Goal: Transaction & Acquisition: Download file/media

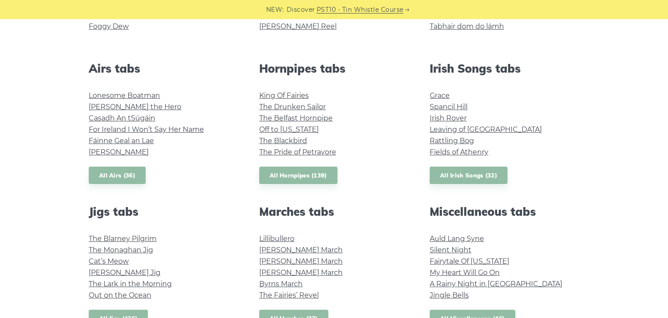
scroll to position [316, 0]
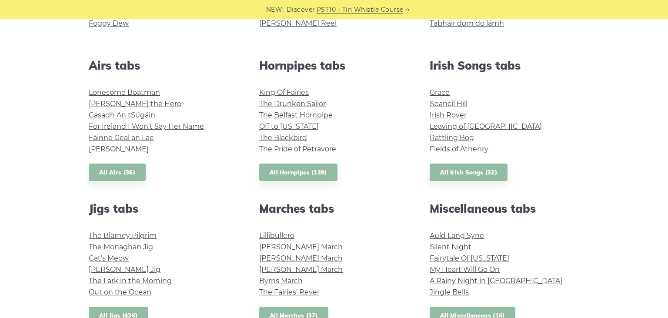
click at [109, 315] on link "All Jigs (436)" at bounding box center [118, 316] width 59 height 18
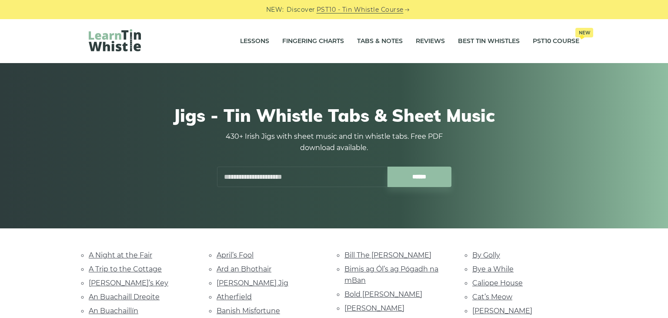
click at [292, 176] on input "text" at bounding box center [302, 177] width 171 height 20
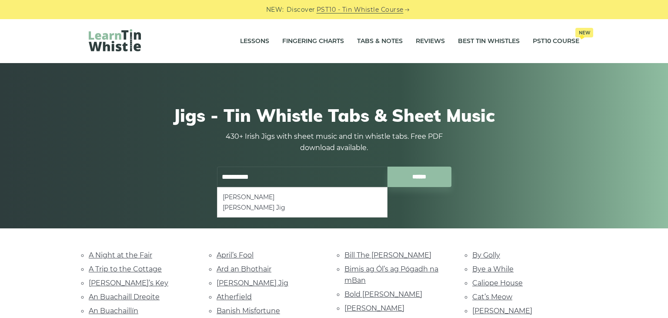
type input "**********"
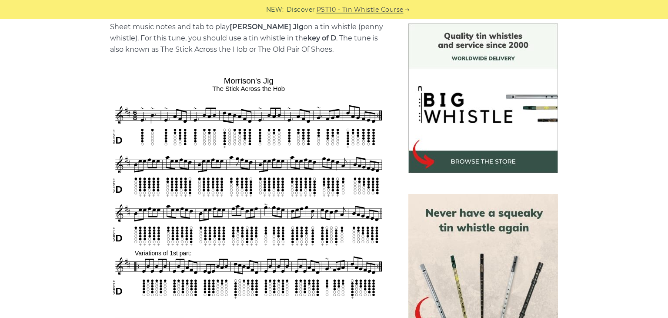
scroll to position [265, 0]
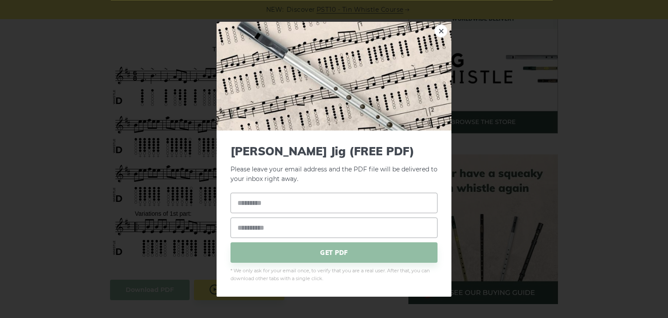
click at [256, 208] on input "text" at bounding box center [334, 203] width 207 height 20
type input "**********"
click at [244, 227] on input "email" at bounding box center [334, 228] width 207 height 20
type input "**********"
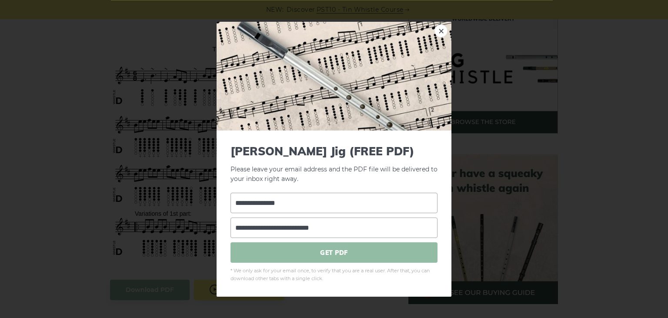
click at [335, 250] on span "GET PDF" at bounding box center [334, 252] width 207 height 20
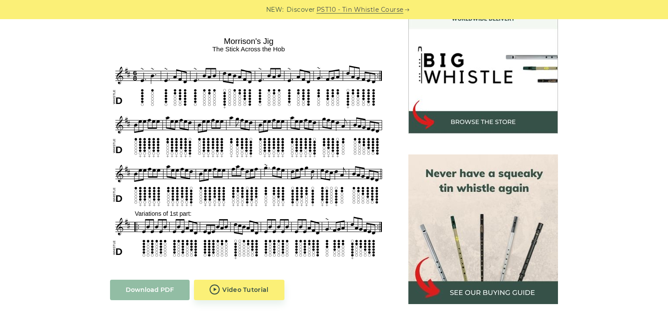
click at [163, 293] on link "Download PDF" at bounding box center [150, 290] width 80 height 20
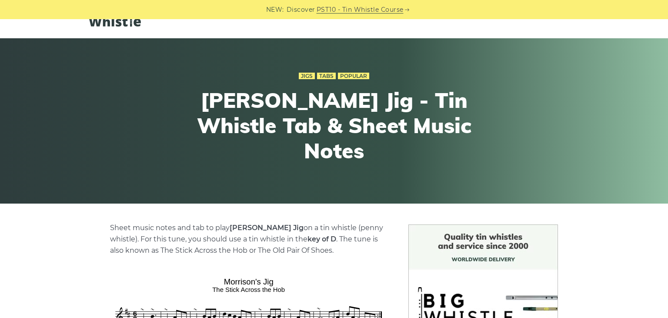
scroll to position [0, 0]
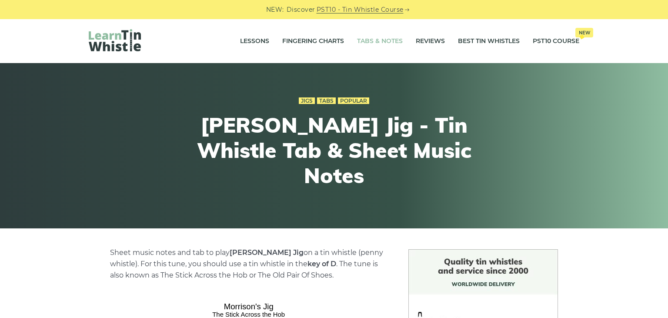
click at [362, 43] on link "Tabs & Notes" at bounding box center [380, 41] width 46 height 22
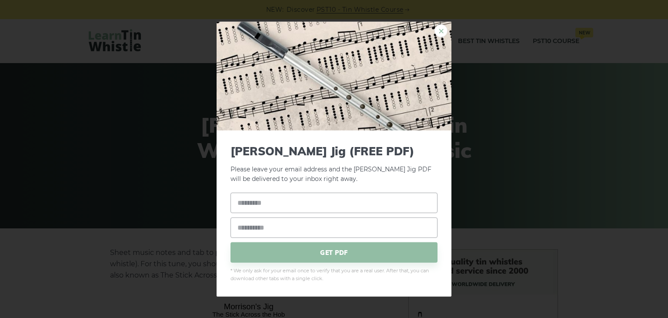
click at [443, 31] on link "×" at bounding box center [441, 30] width 13 height 13
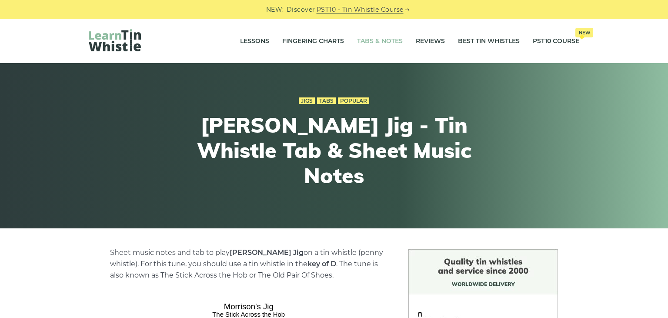
click at [363, 37] on link "Tabs & Notes" at bounding box center [380, 41] width 46 height 22
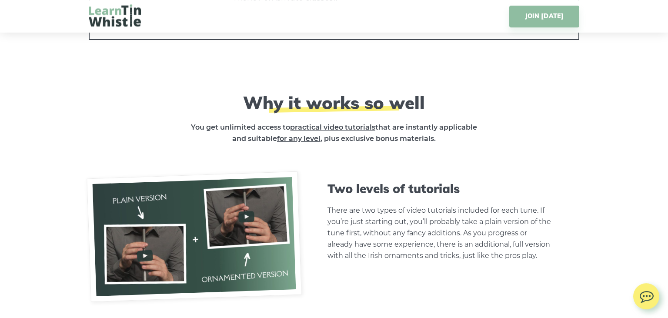
scroll to position [2379, 0]
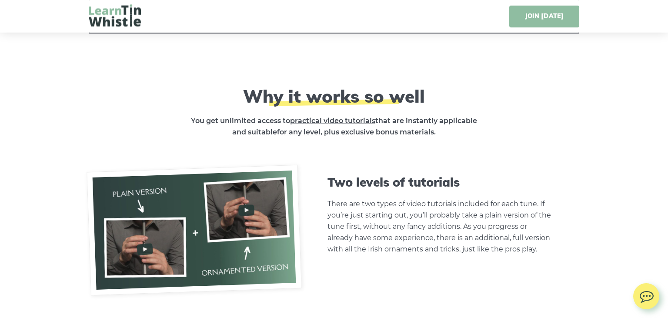
click at [542, 17] on link "JOIN TODAY" at bounding box center [545, 17] width 70 height 22
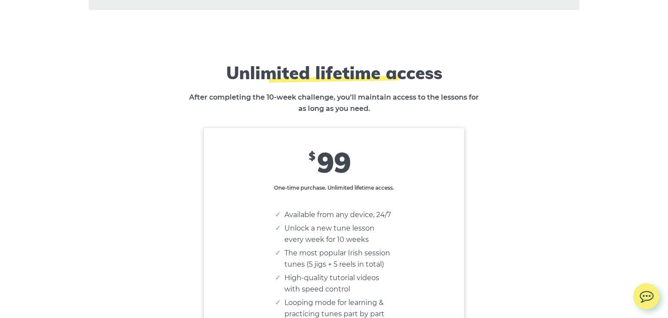
scroll to position [5483, 0]
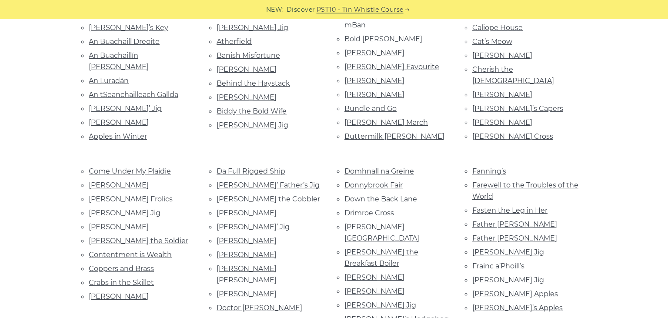
scroll to position [258, 0]
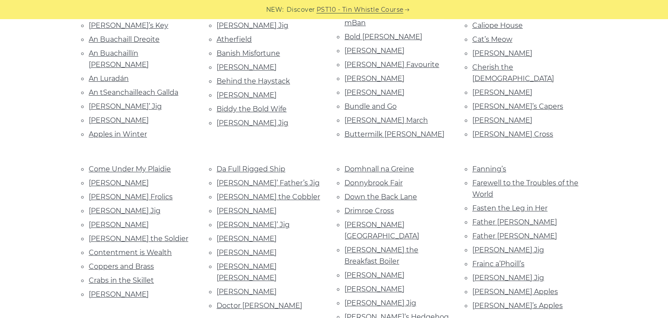
click at [231, 124] on li "Bill Hart’s Jig" at bounding box center [270, 123] width 107 height 12
click at [234, 119] on link "Bill Hart’s Jig" at bounding box center [253, 123] width 72 height 8
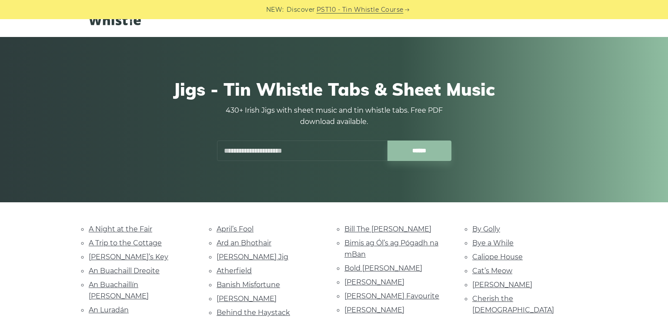
scroll to position [0, 0]
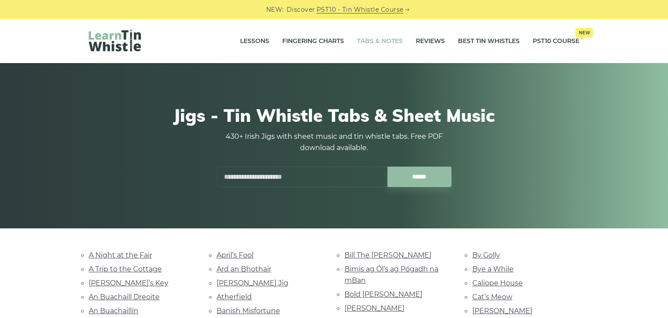
click at [367, 43] on link "Tabs & Notes" at bounding box center [380, 41] width 46 height 22
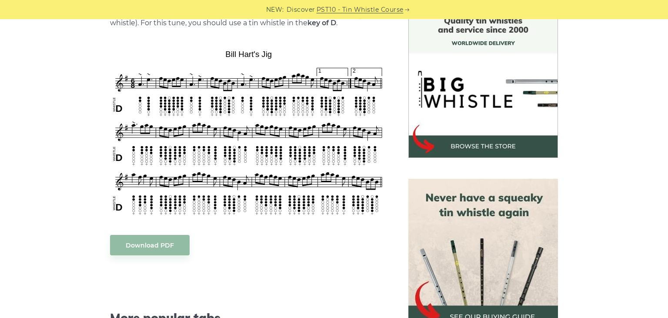
scroll to position [240, 0]
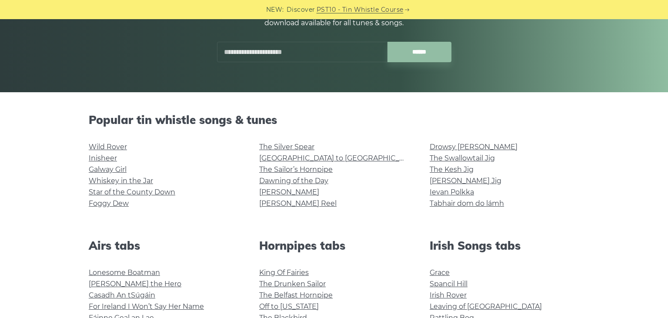
scroll to position [123, 0]
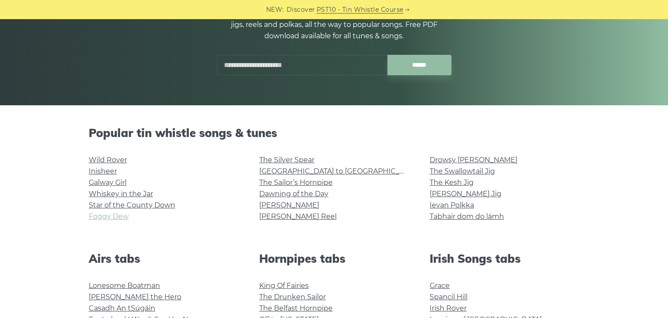
click at [101, 220] on link "Foggy Dew" at bounding box center [109, 216] width 40 height 8
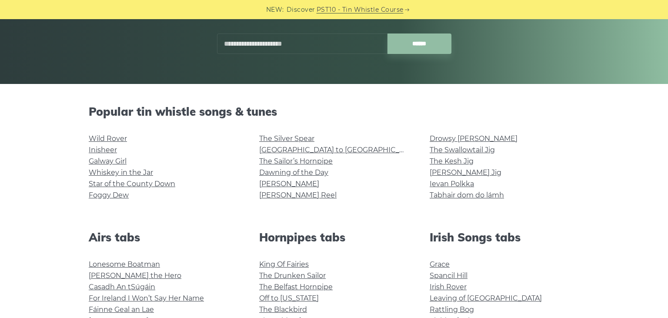
scroll to position [168, 0]
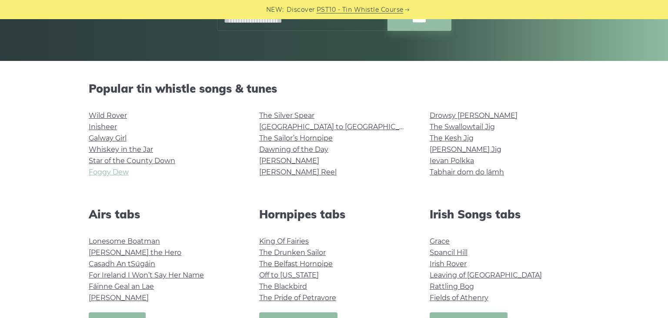
click at [107, 174] on link "Foggy Dew" at bounding box center [109, 172] width 40 height 8
click at [121, 172] on link "Foggy Dew" at bounding box center [109, 172] width 40 height 8
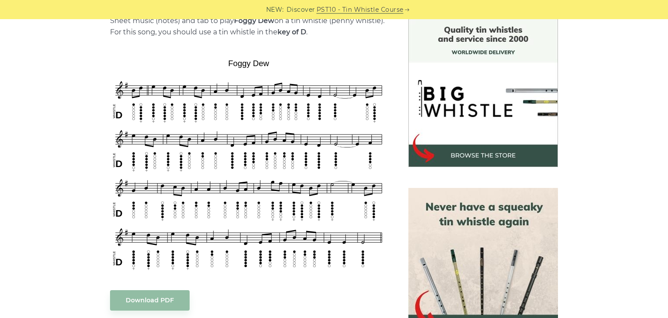
scroll to position [233, 0]
